Goal: Use online tool/utility: Use online tool/utility

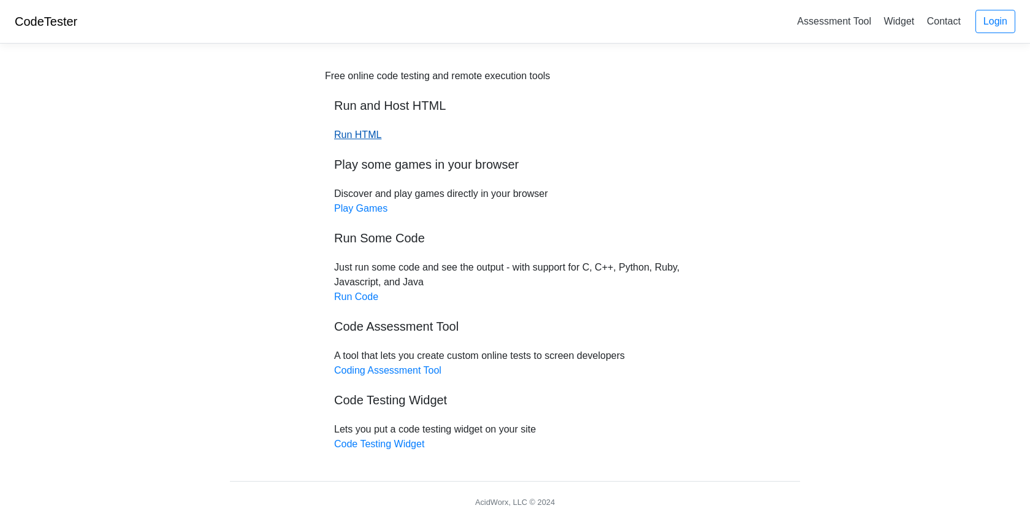
click at [349, 132] on link "Run HTML" at bounding box center [357, 134] width 47 height 10
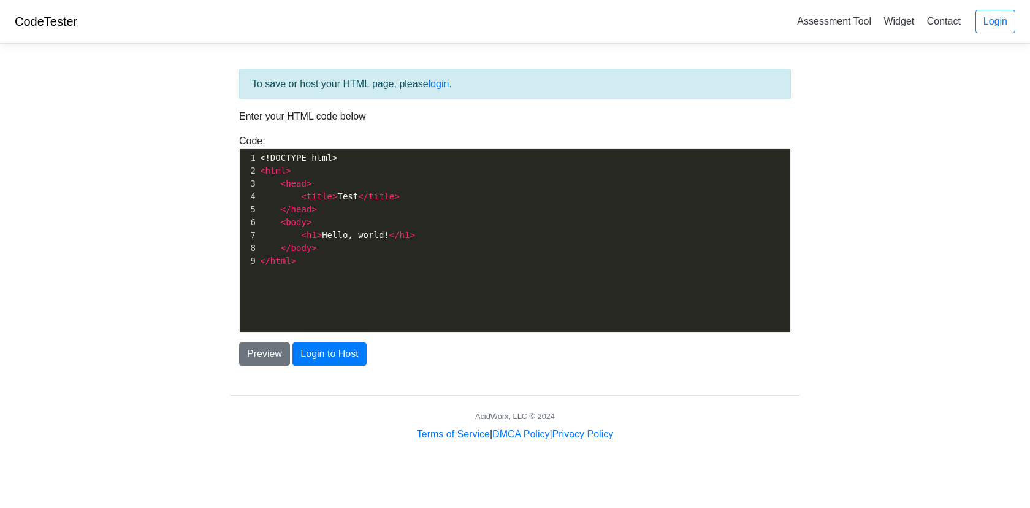
scroll to position [4, 0]
click at [340, 169] on pre "< html >" at bounding box center [523, 170] width 533 height 13
type textarea "<!DOCTYPE html> <html> <head> <title>Test</title> </head> <body> <h1>Hello, wor…"
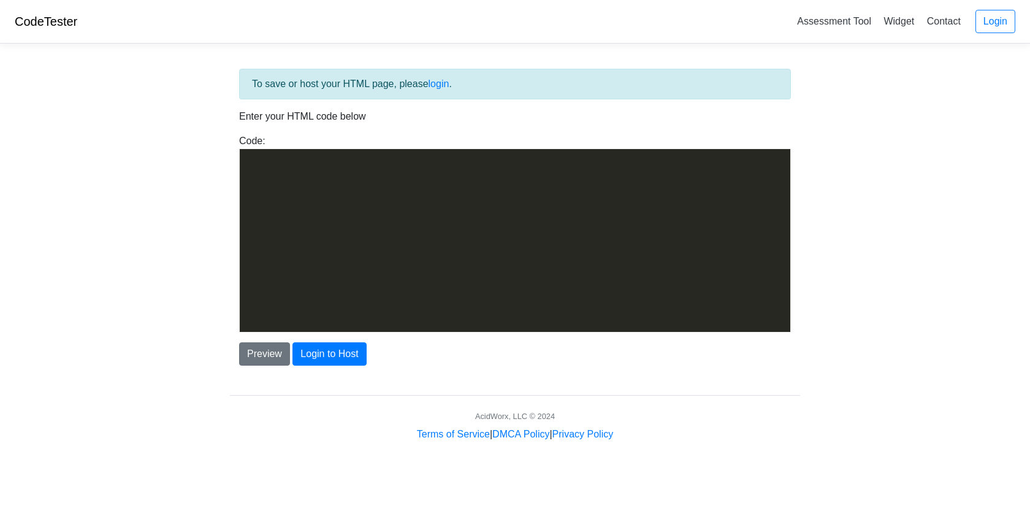
scroll to position [981, 0]
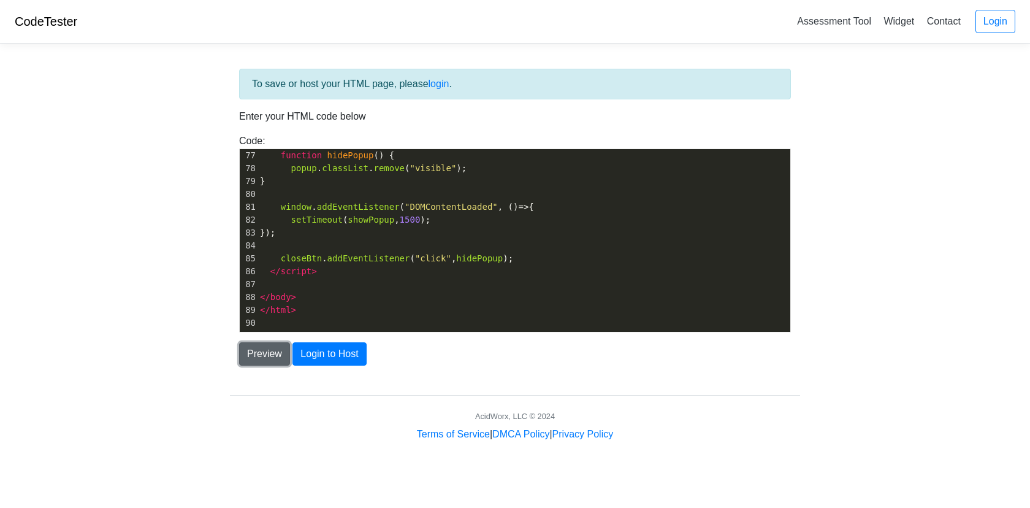
click at [273, 356] on button "Preview" at bounding box center [264, 353] width 51 height 23
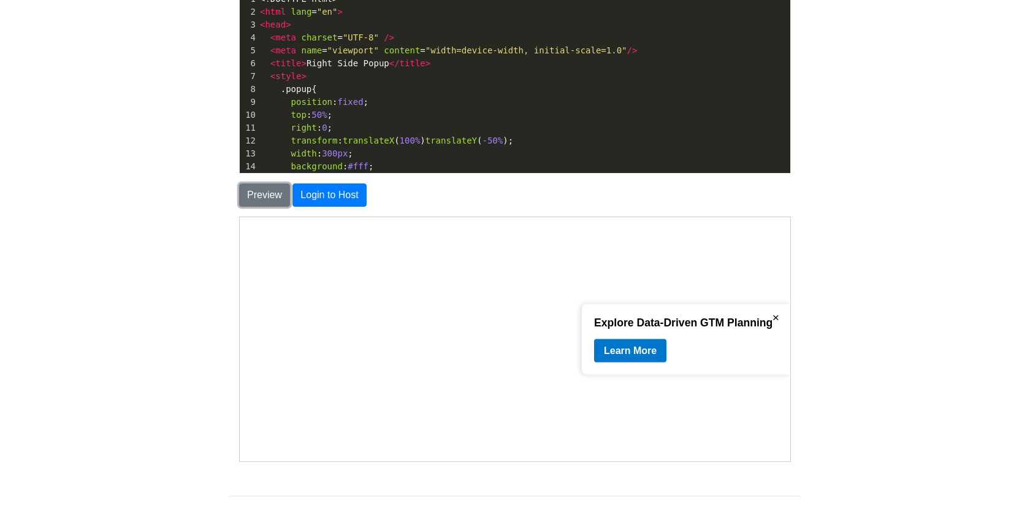
scroll to position [95, 0]
